Goal: Information Seeking & Learning: Learn about a topic

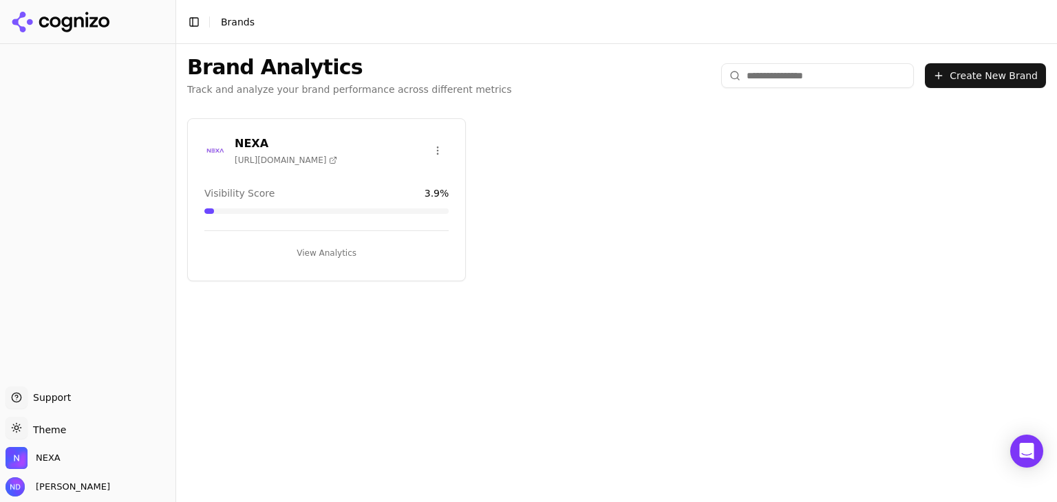
click at [314, 249] on button "View Analytics" at bounding box center [326, 253] width 244 height 22
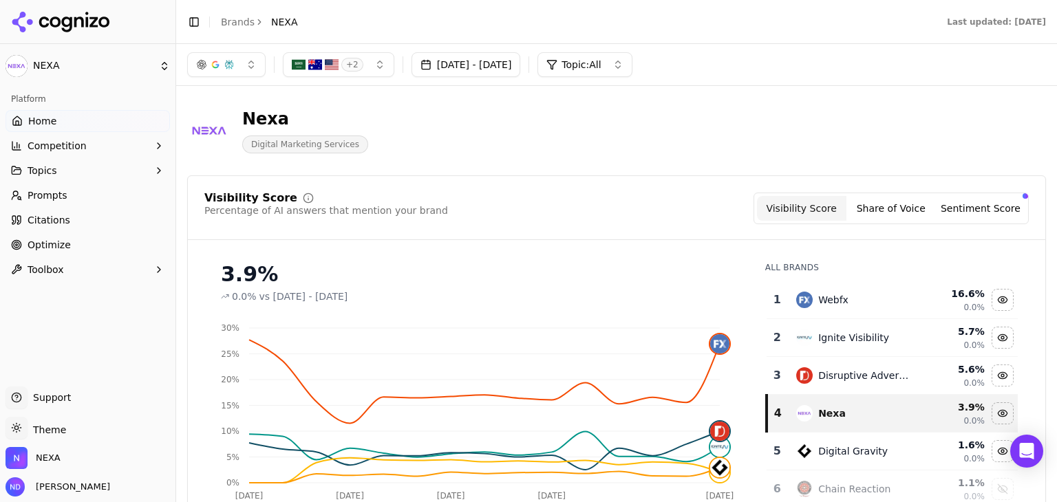
click at [684, 135] on div "Nexa Digital Marketing Services" at bounding box center [495, 130] width 616 height 45
click at [37, 124] on span "Home" at bounding box center [42, 121] width 28 height 14
click at [54, 219] on span "Citations" at bounding box center [49, 220] width 43 height 14
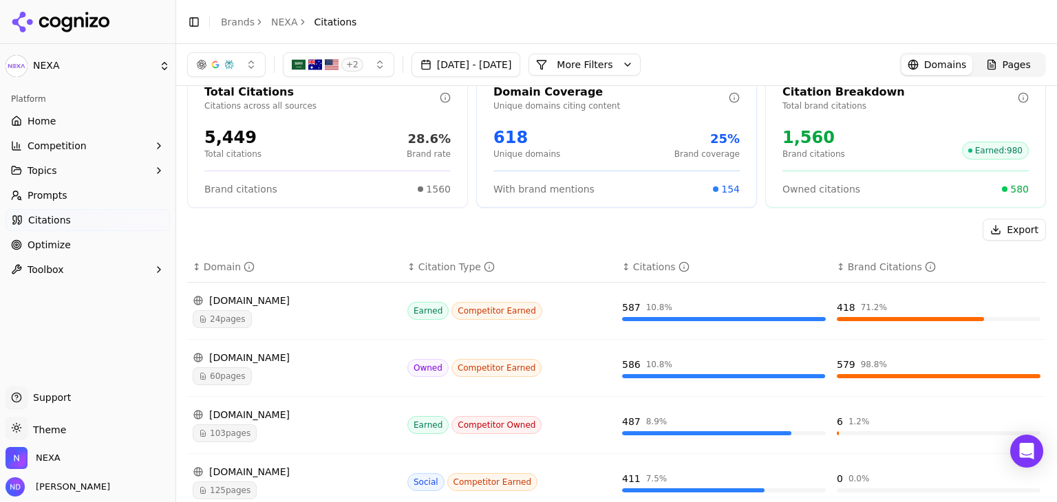
scroll to position [69, 0]
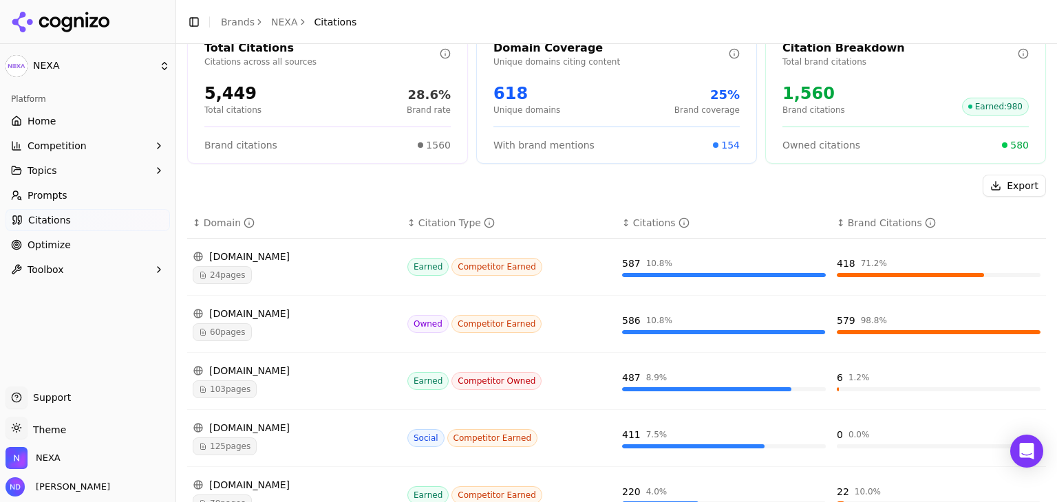
click at [237, 274] on span "24 pages" at bounding box center [222, 275] width 59 height 18
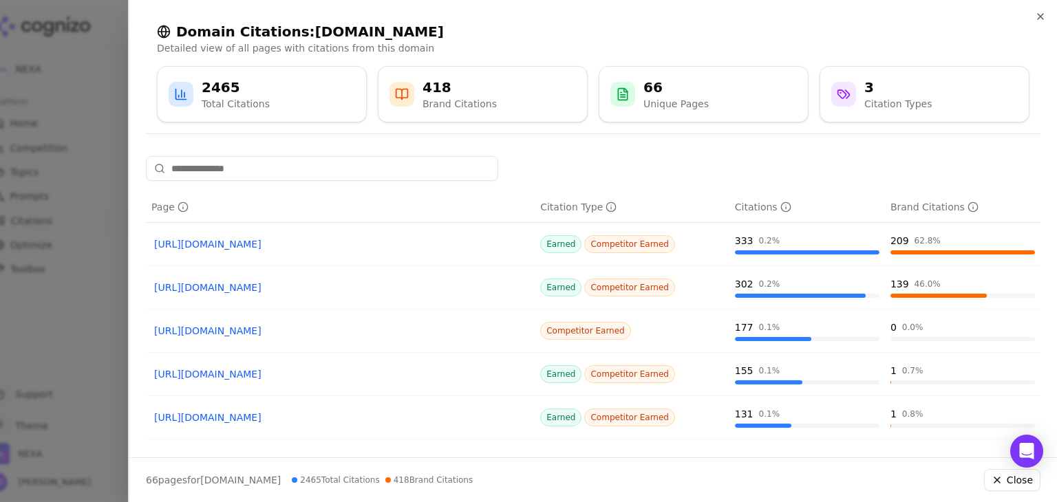
click at [312, 243] on link "[URL][DOMAIN_NAME]" at bounding box center [340, 244] width 372 height 14
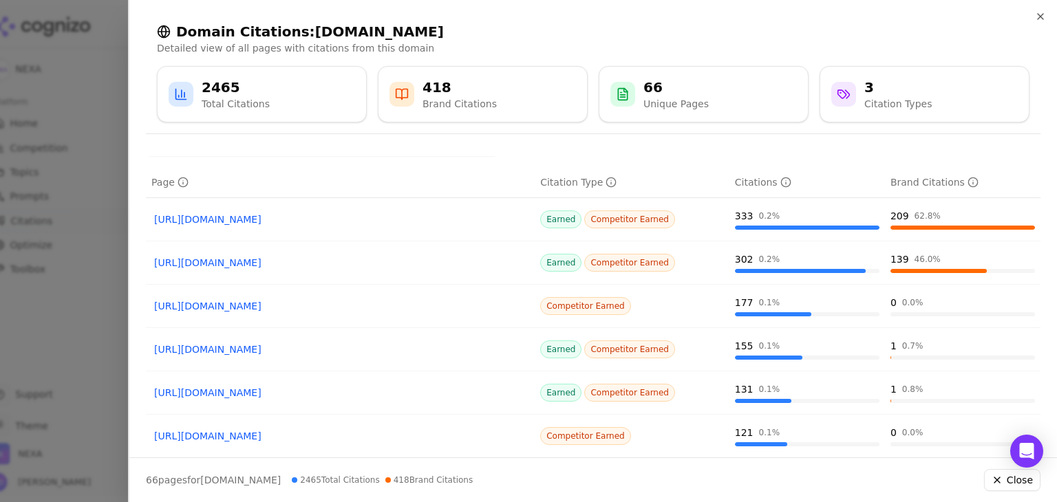
scroll to position [0, 0]
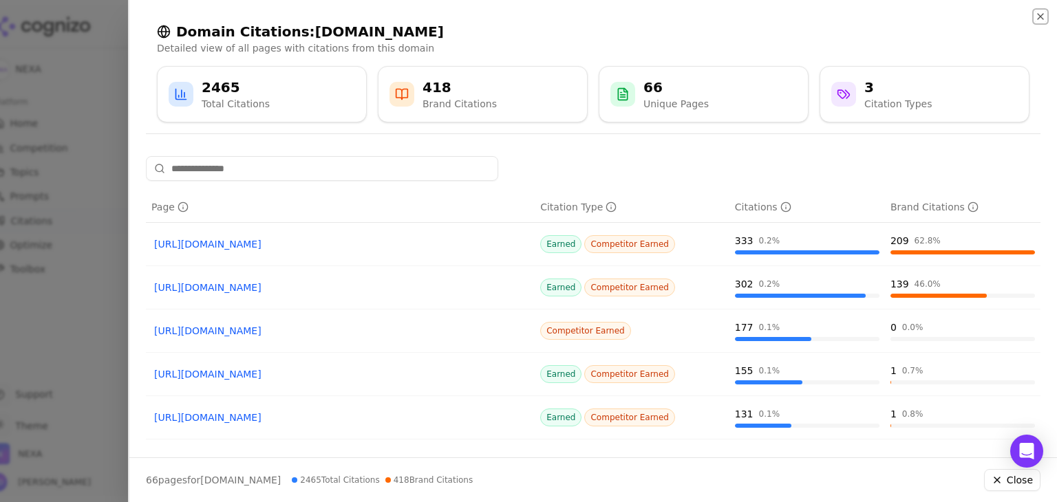
click at [1037, 12] on icon "button" at bounding box center [1040, 16] width 11 height 11
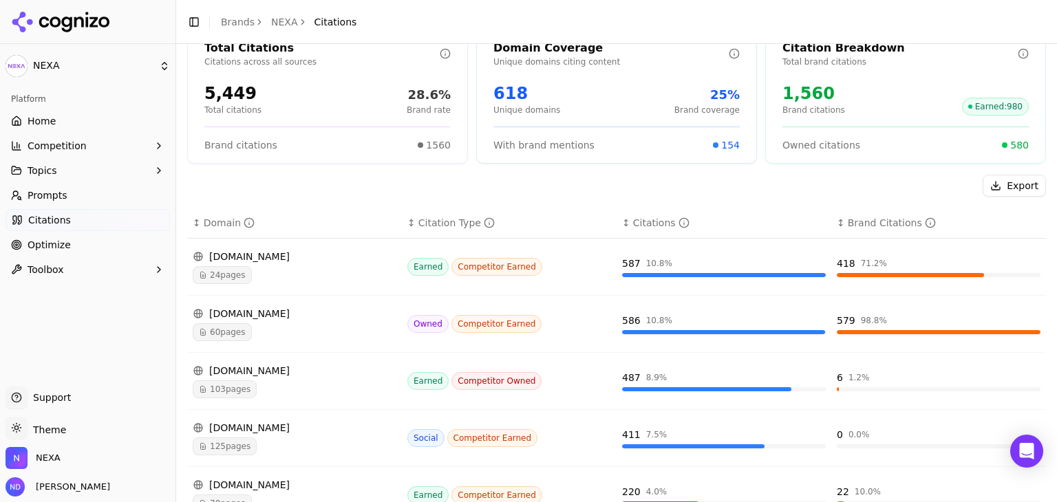
click at [237, 276] on span "24 pages" at bounding box center [222, 275] width 59 height 18
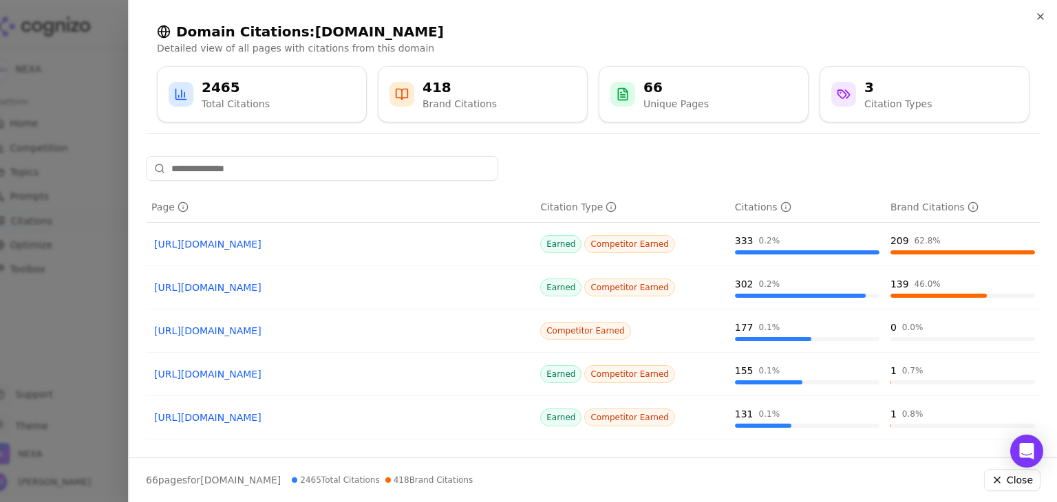
click at [339, 248] on link "[URL][DOMAIN_NAME]" at bounding box center [340, 244] width 372 height 14
click at [1042, 18] on icon "button" at bounding box center [1040, 17] width 6 height 6
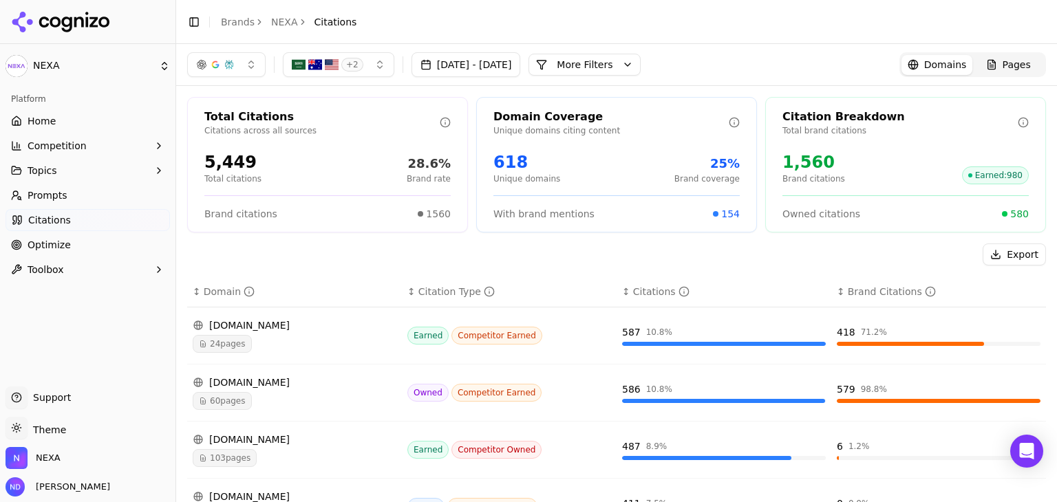
click at [83, 195] on link "Prompts" at bounding box center [88, 195] width 164 height 22
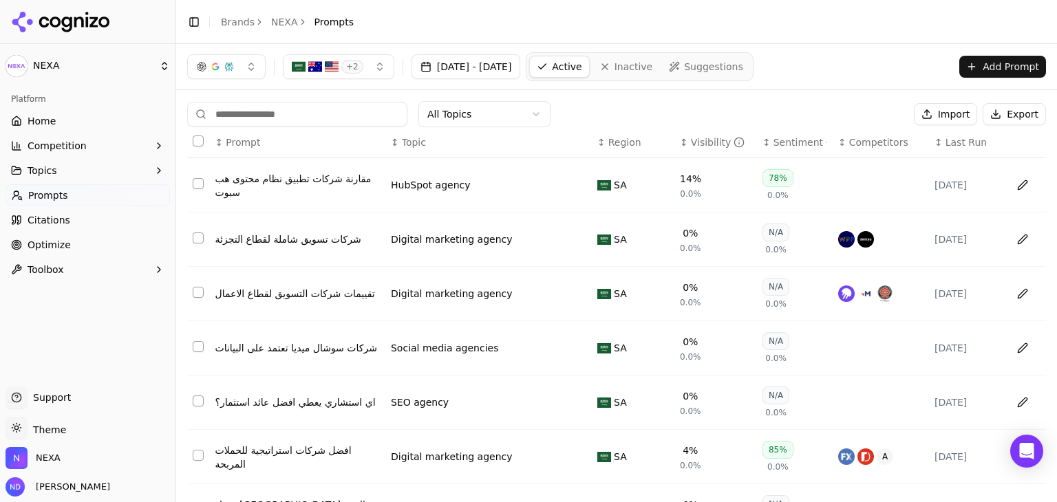
click at [50, 211] on link "Citations" at bounding box center [88, 220] width 164 height 22
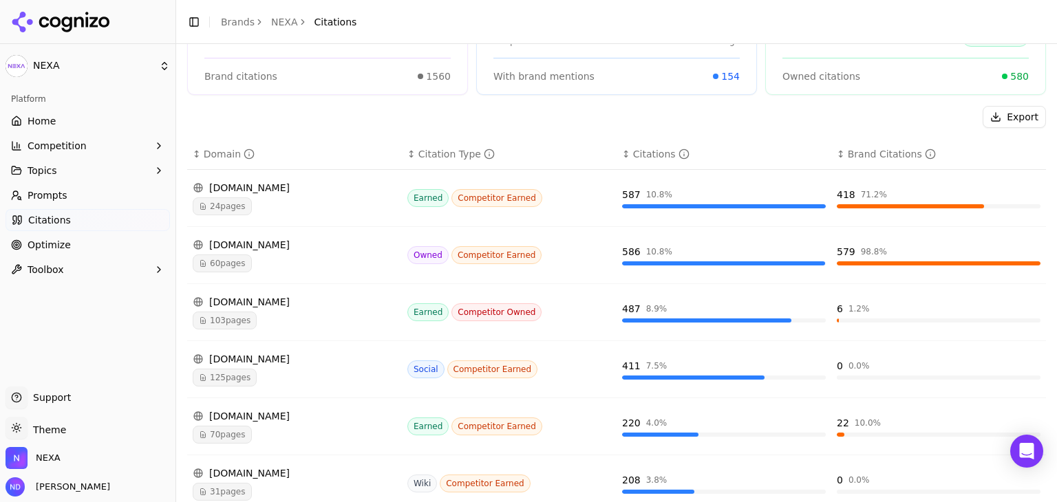
scroll to position [206, 0]
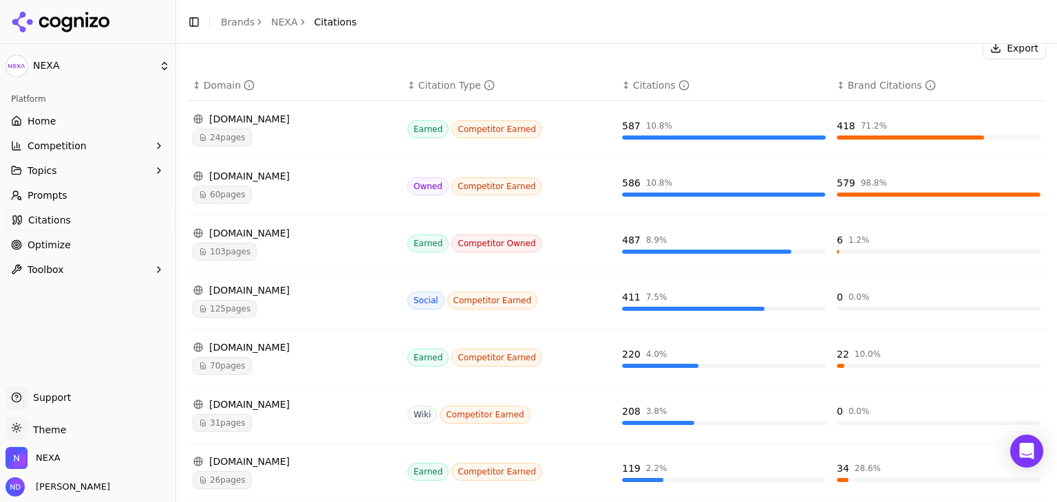
click at [230, 133] on span "24 pages" at bounding box center [222, 138] width 59 height 18
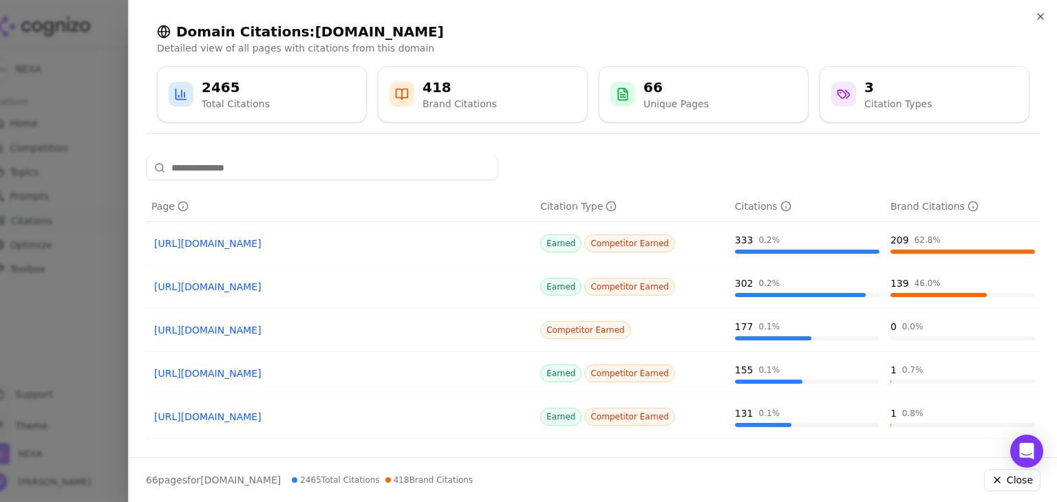
scroll to position [0, 0]
click at [312, 243] on link "[URL][DOMAIN_NAME]" at bounding box center [340, 244] width 372 height 14
click at [1039, 19] on icon "button" at bounding box center [1040, 16] width 11 height 11
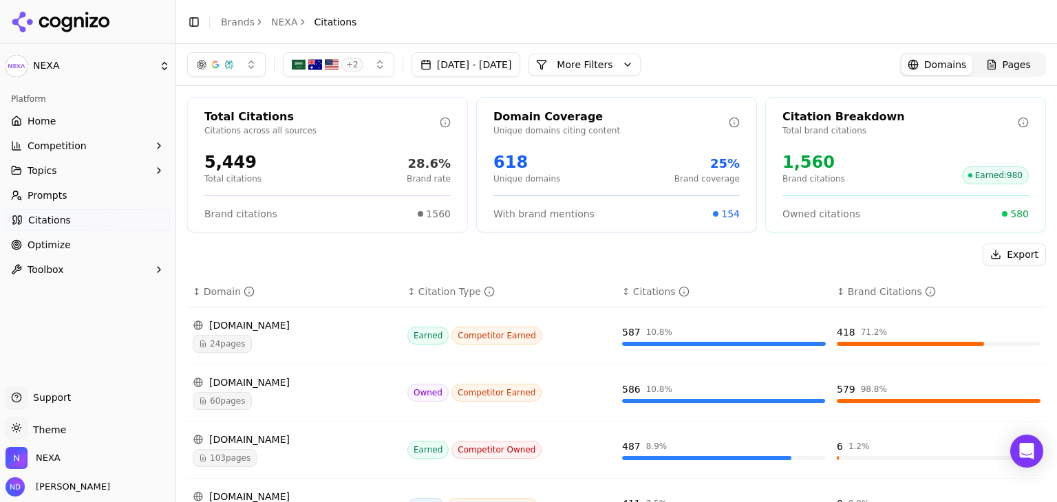
click at [74, 122] on link "Home" at bounding box center [88, 121] width 164 height 22
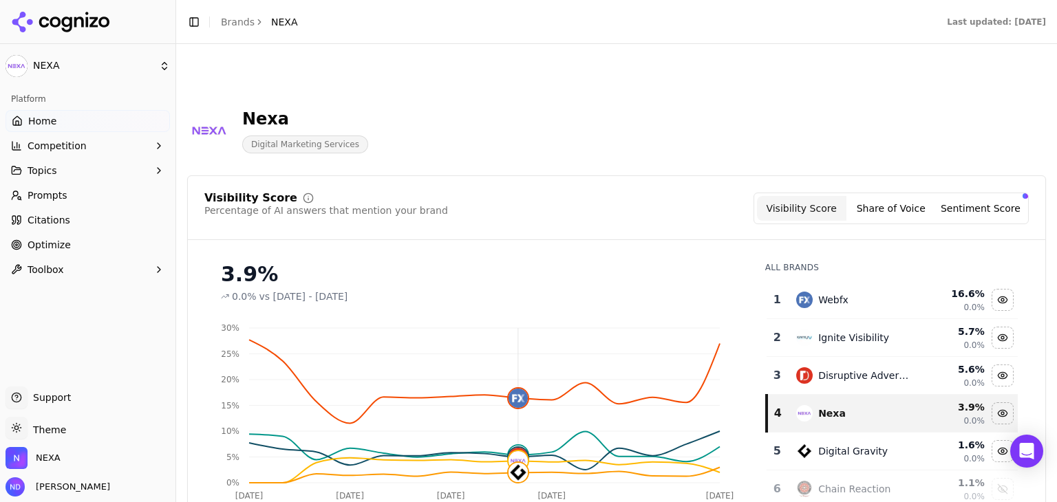
click at [55, 193] on span "Prompts" at bounding box center [48, 195] width 40 height 14
click at [50, 193] on html "NEXA Platform Home Competition Topics Prompts Citations Optimize Toolbox Suppor…" at bounding box center [528, 251] width 1057 height 502
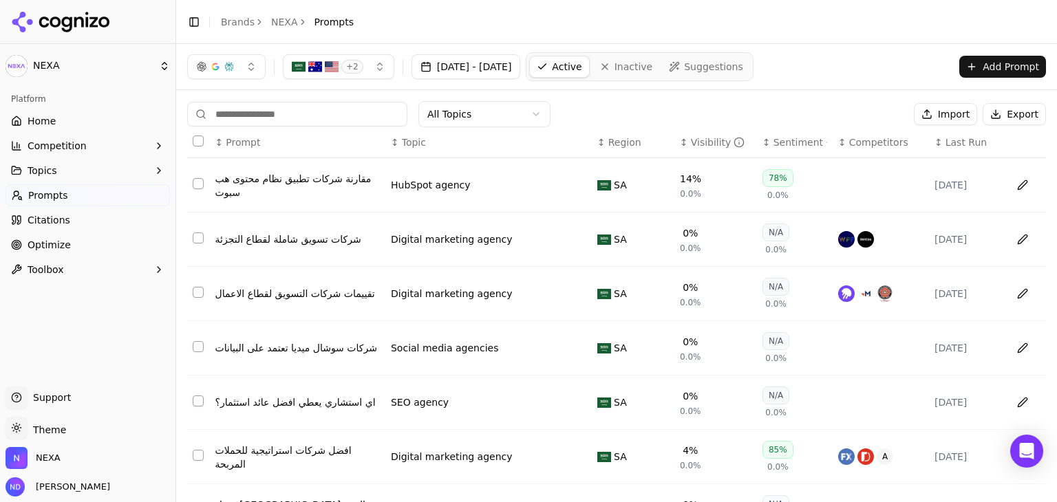
drag, startPoint x: 61, startPoint y: 198, endPoint x: 150, endPoint y: 202, distance: 89.5
click at [61, 197] on html "NEXA Platform Home Competition Topics Prompts Citations Optimize Toolbox Suppor…" at bounding box center [528, 251] width 1057 height 502
click at [502, 72] on button "[DATE] - [DATE]" at bounding box center [465, 66] width 109 height 25
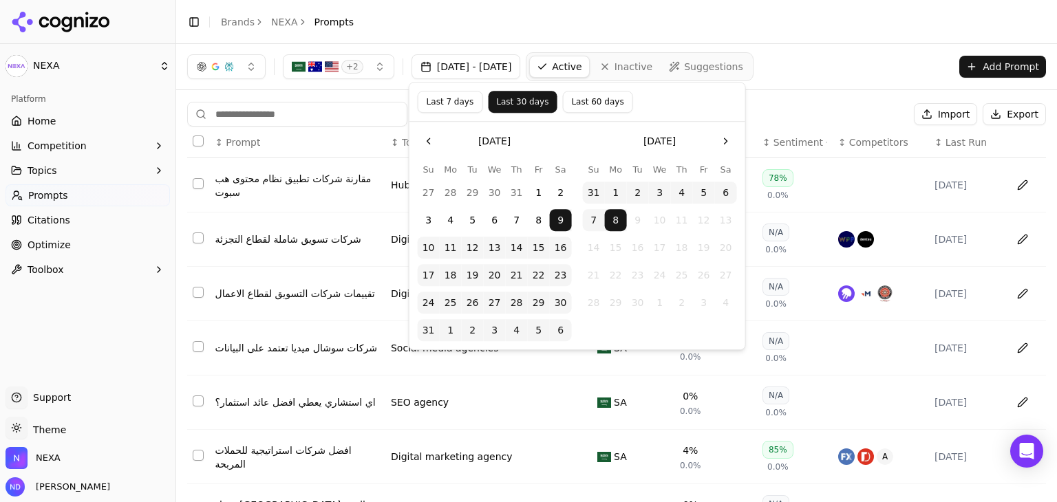
click at [429, 139] on button "Go to the Previous Month" at bounding box center [429, 141] width 22 height 22
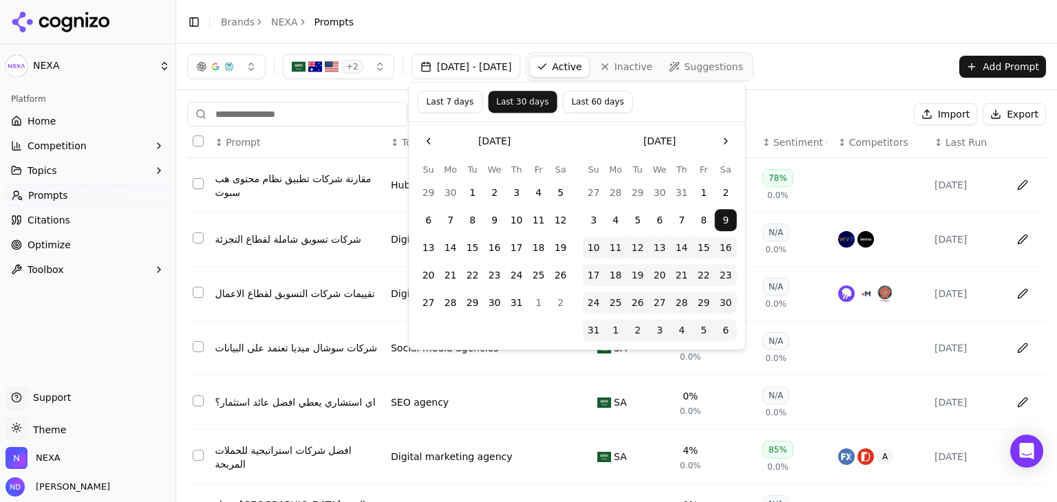
click at [819, 36] on header "Toggle Sidebar Brands NEXA Prompts" at bounding box center [616, 22] width 881 height 44
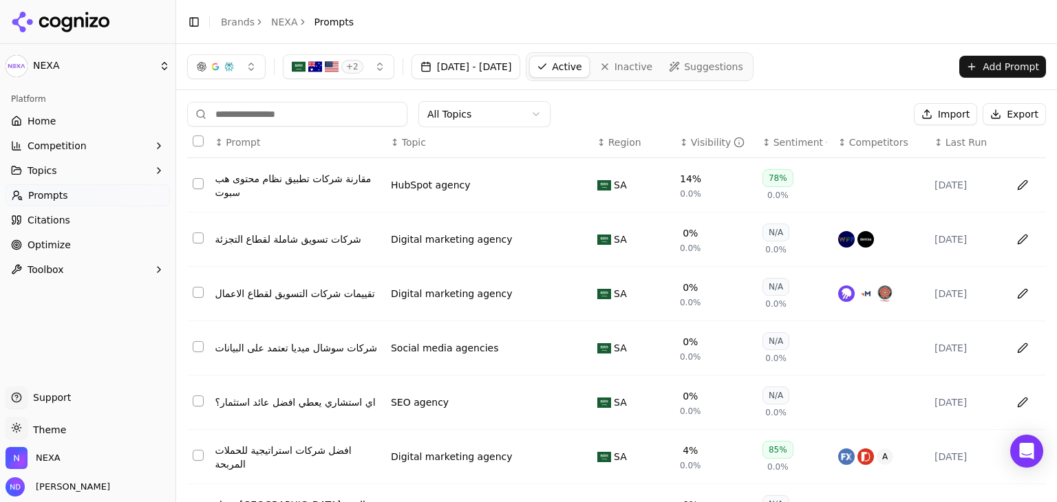
click at [306, 64] on div "+ 2" at bounding box center [328, 67] width 72 height 14
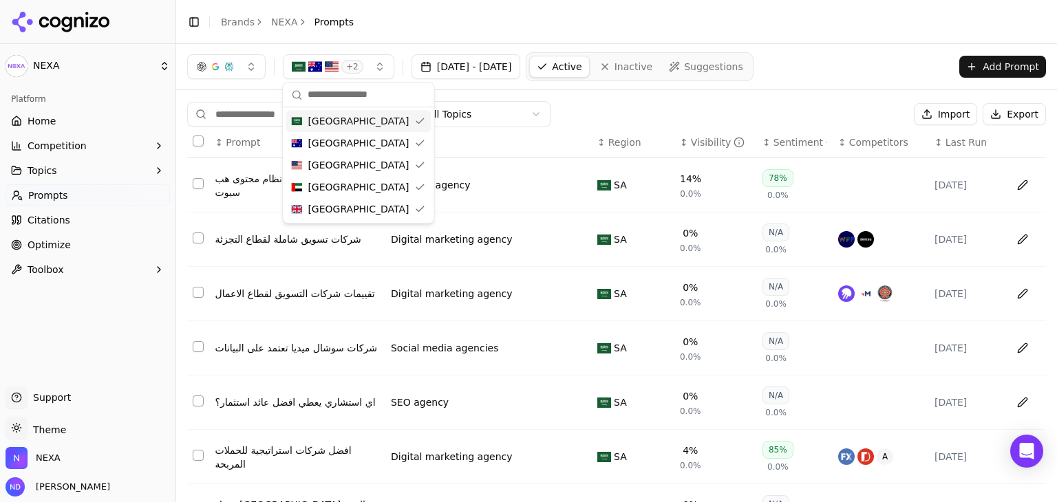
click at [655, 31] on header "Toggle Sidebar Brands NEXA Prompts" at bounding box center [616, 22] width 881 height 44
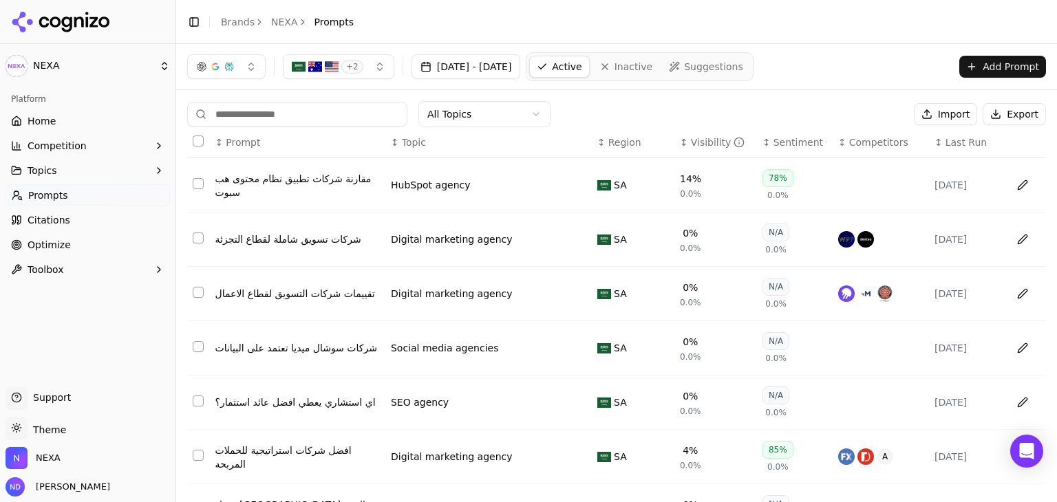
click at [314, 63] on img "button" at bounding box center [315, 67] width 14 height 14
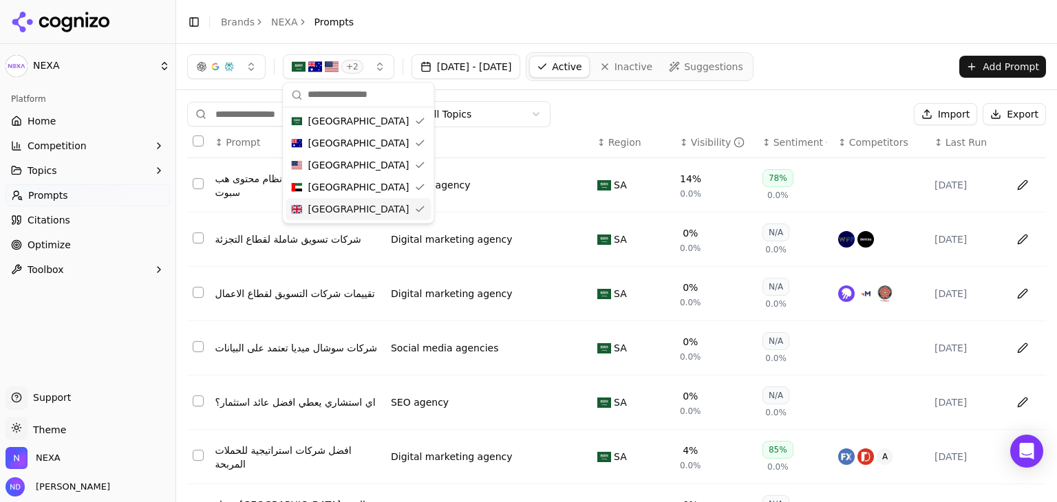
click at [831, 34] on header "Toggle Sidebar Brands NEXA Prompts" at bounding box center [616, 22] width 881 height 44
